Goal: Transaction & Acquisition: Purchase product/service

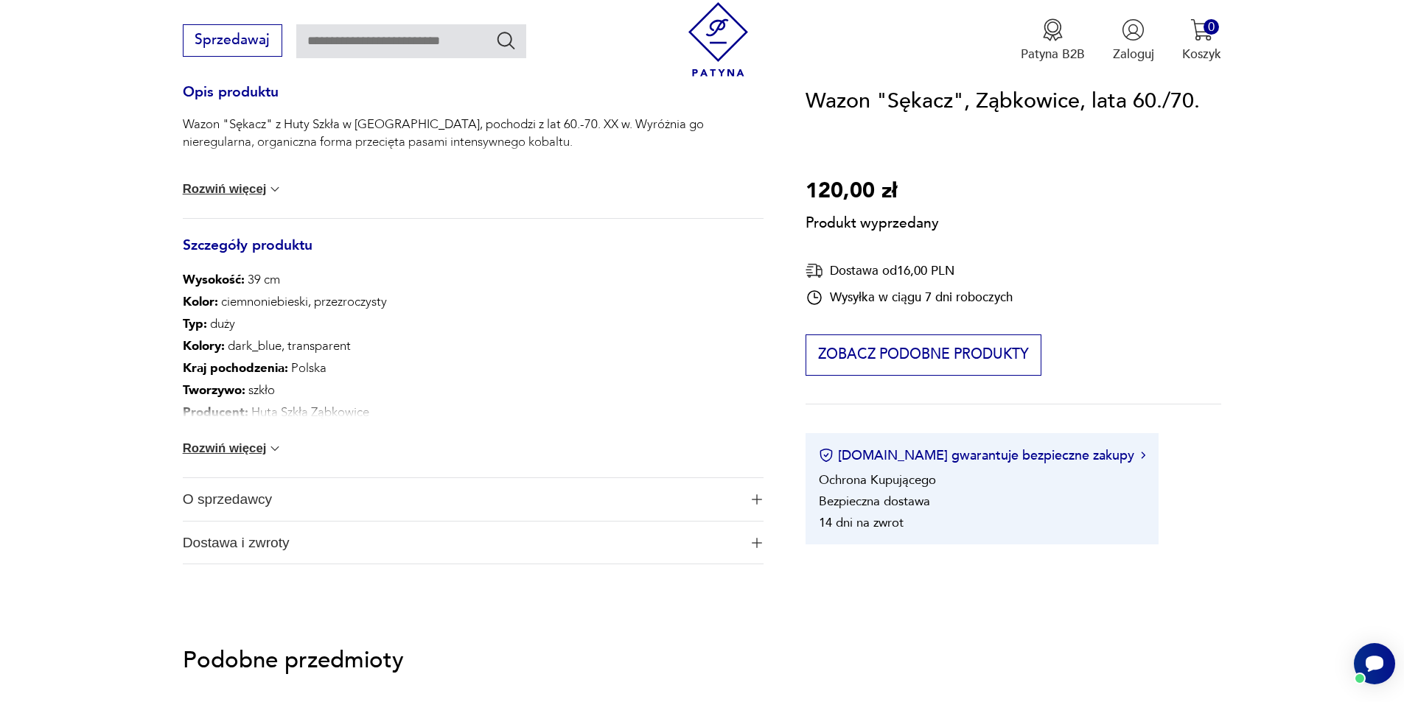
click at [246, 447] on button "Rozwiń więcej" at bounding box center [233, 448] width 100 height 15
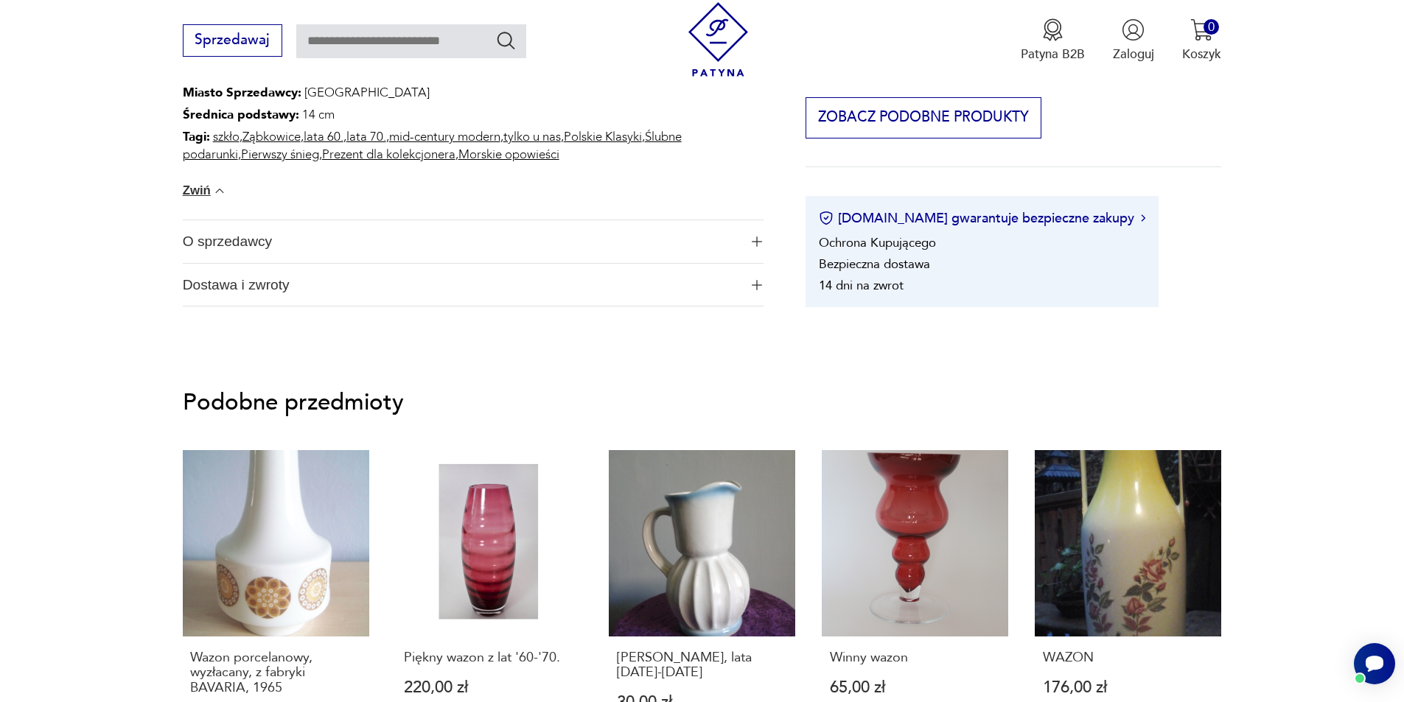
scroll to position [1031, 0]
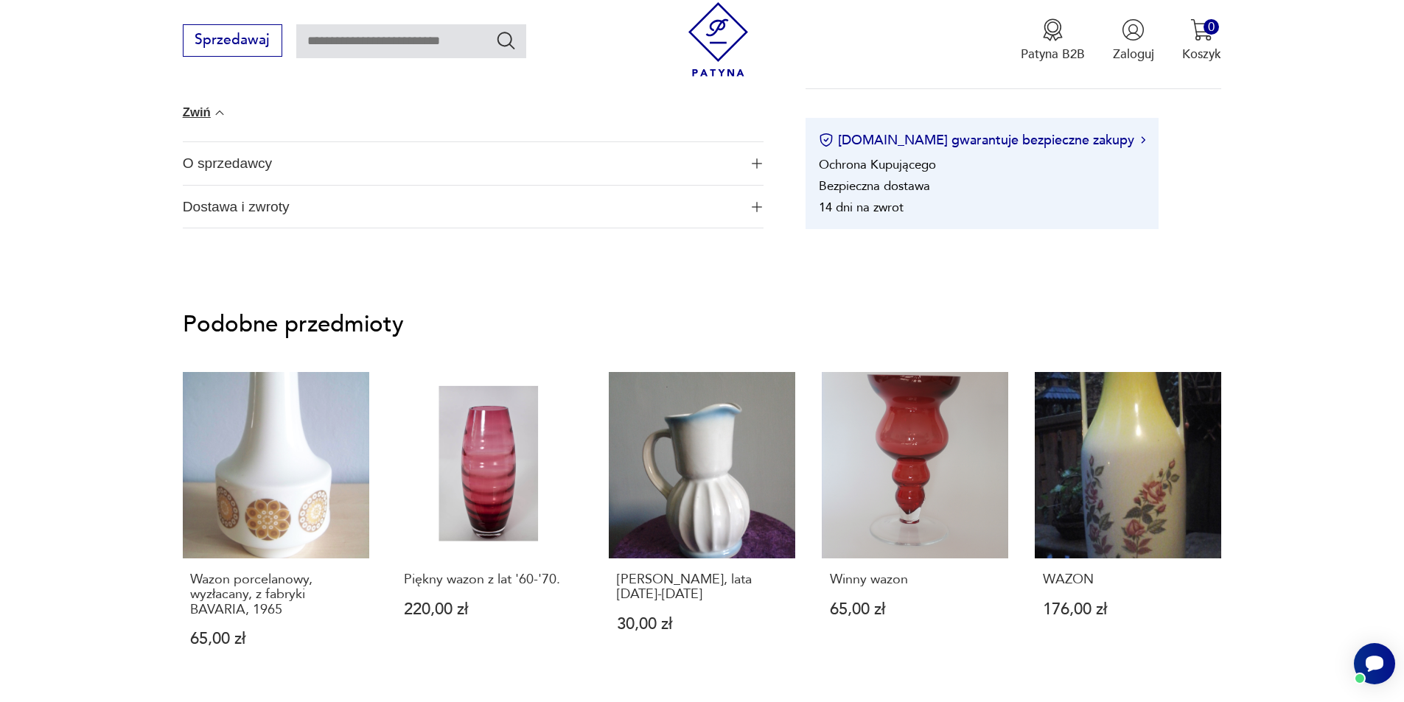
click at [211, 173] on span "O sprzedawcy" at bounding box center [461, 163] width 556 height 43
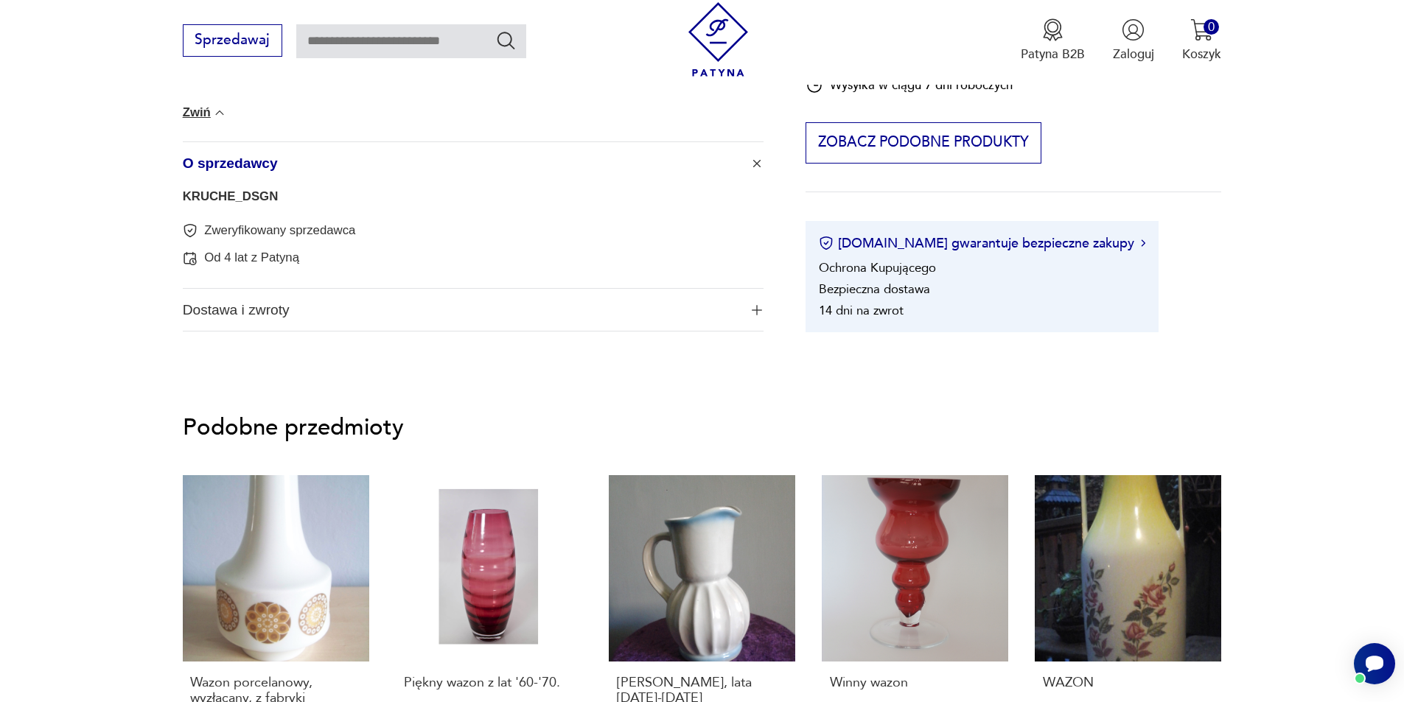
click at [236, 304] on span "Dostawa i zwroty" at bounding box center [461, 310] width 556 height 43
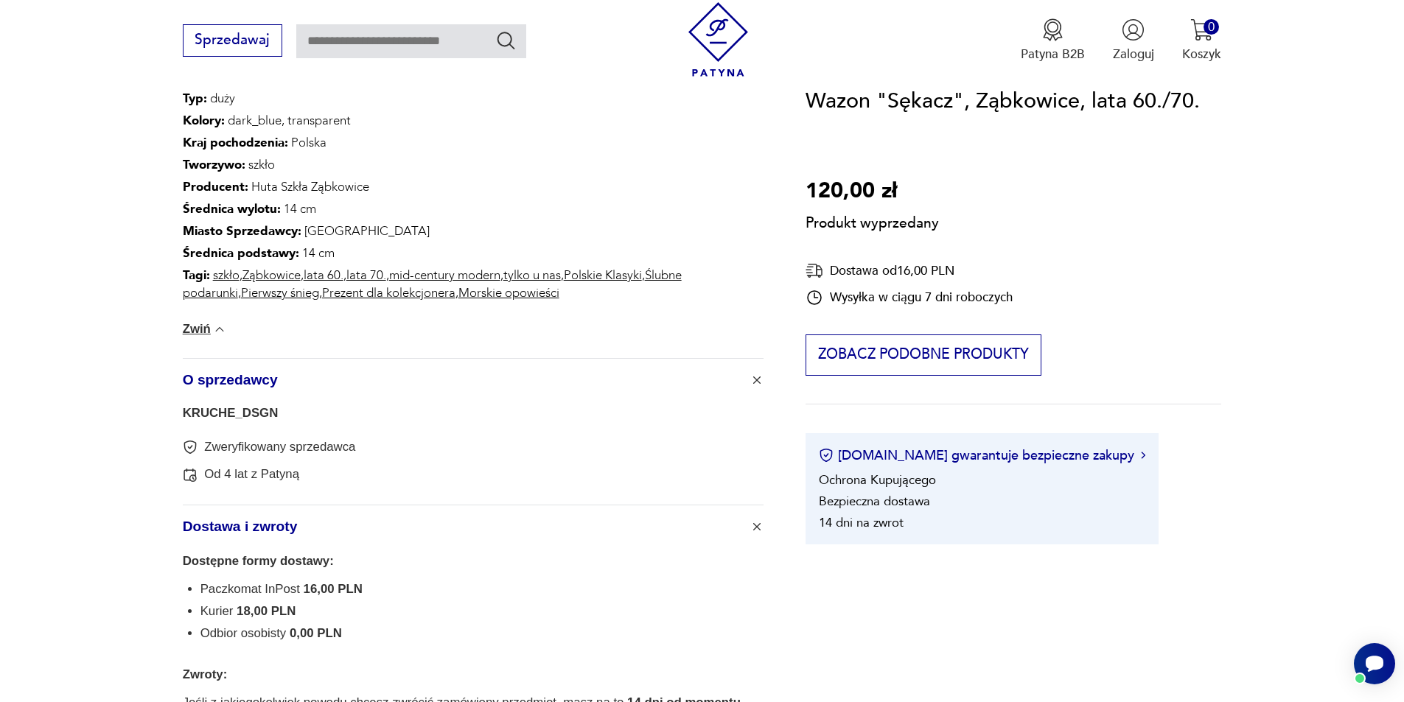
scroll to position [737, 0]
